Goal: Obtain resource: Obtain resource

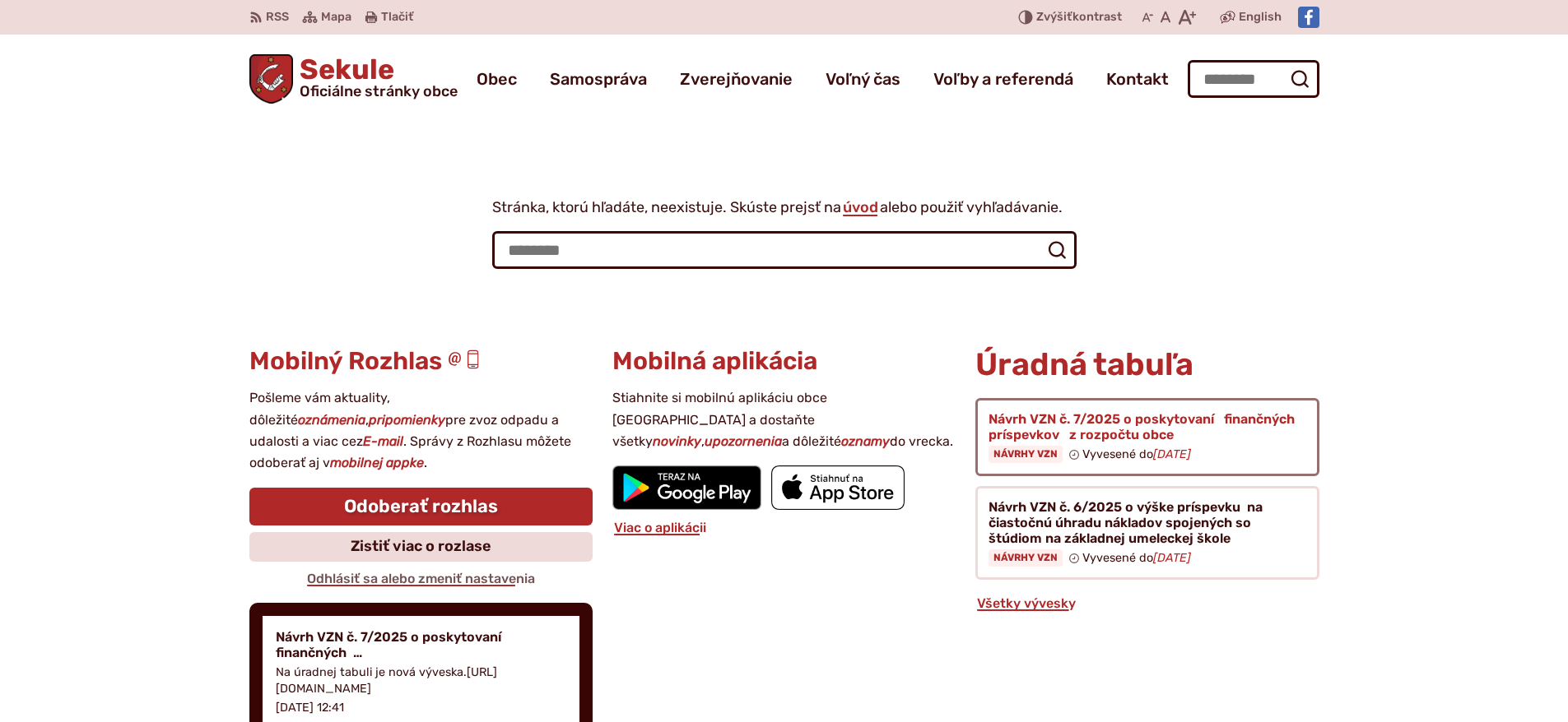
click at [1058, 421] on figure at bounding box center [1147, 437] width 344 height 78
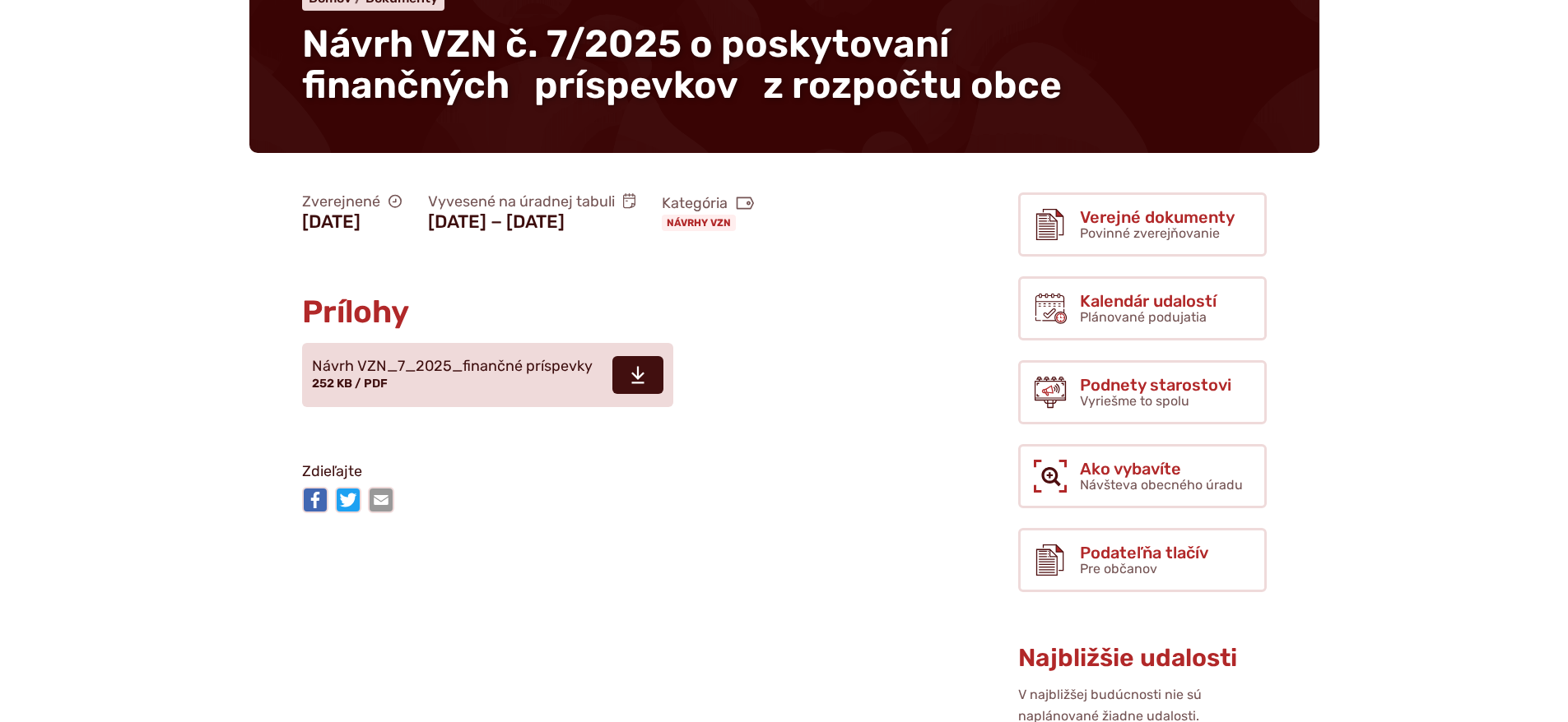
scroll to position [411, 0]
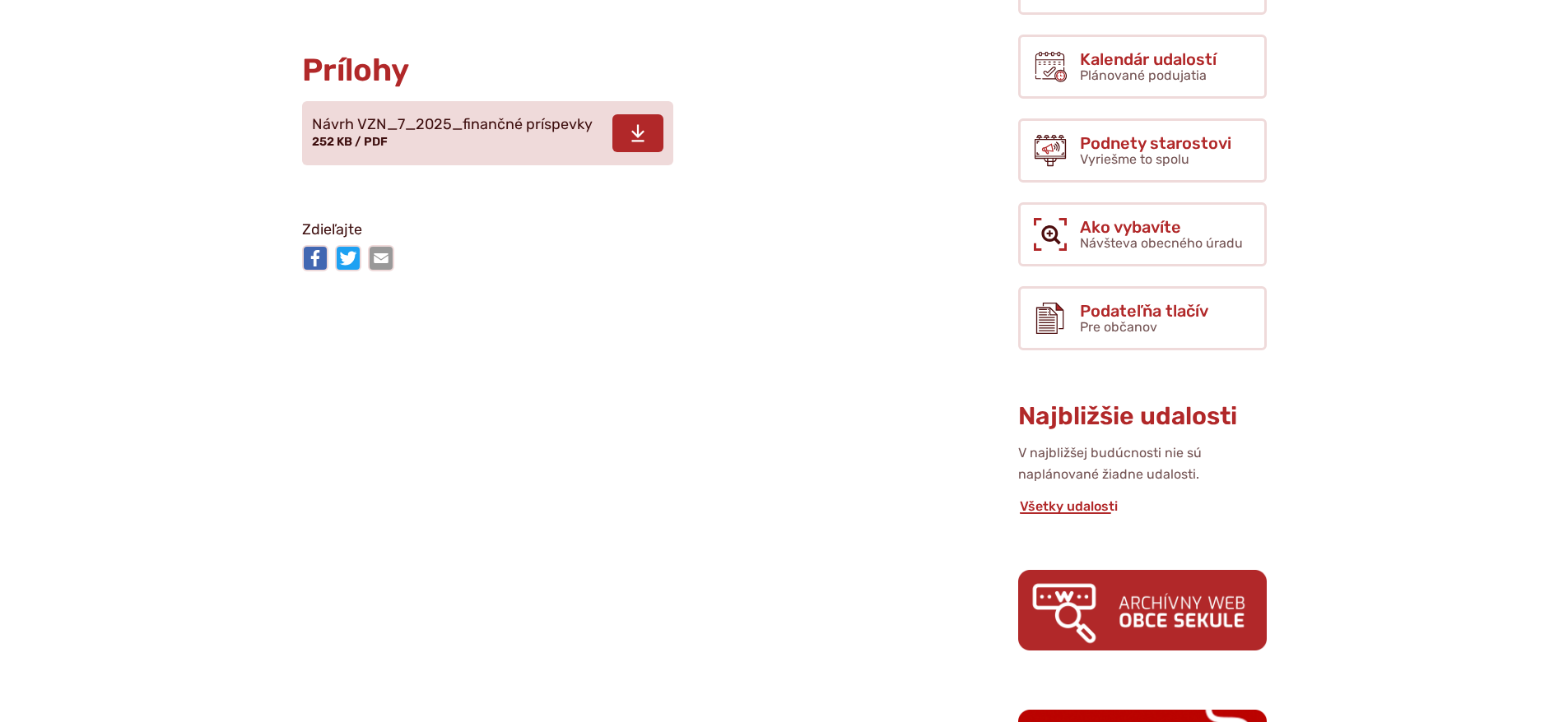
click at [427, 135] on span "Návrh VZN_7_2025_finančné príspevky 252 KB / PDF" at bounding box center [452, 133] width 280 height 46
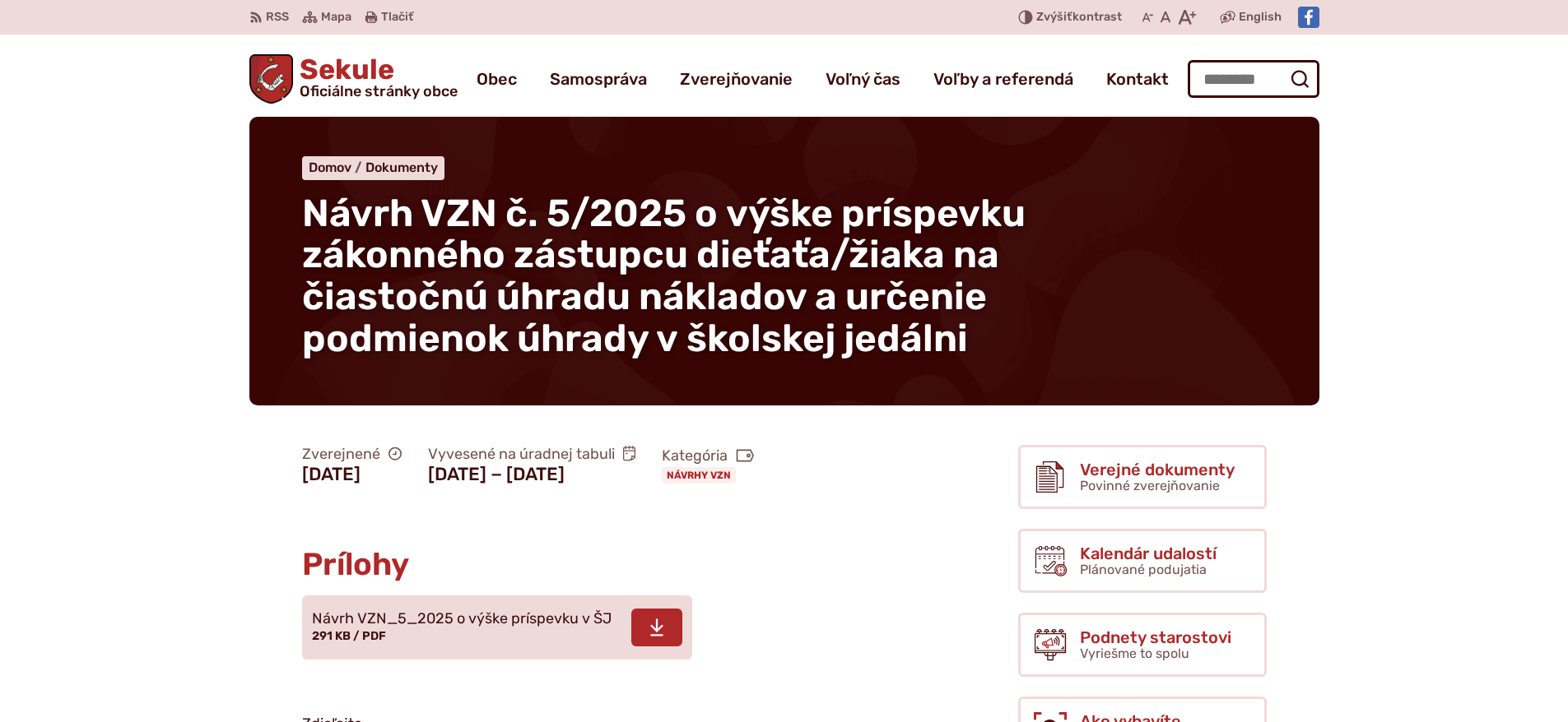
click at [507, 612] on span "Návrh VZN_5_2025 o výške príspevku v ŠJ" at bounding box center [461, 619] width 300 height 17
